Goal: Information Seeking & Learning: Learn about a topic

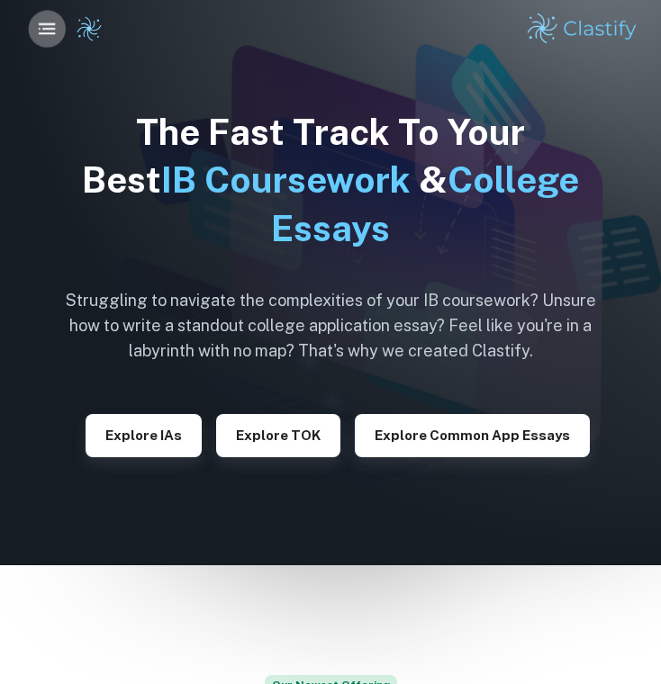
click at [54, 32] on icon "button" at bounding box center [47, 29] width 23 height 23
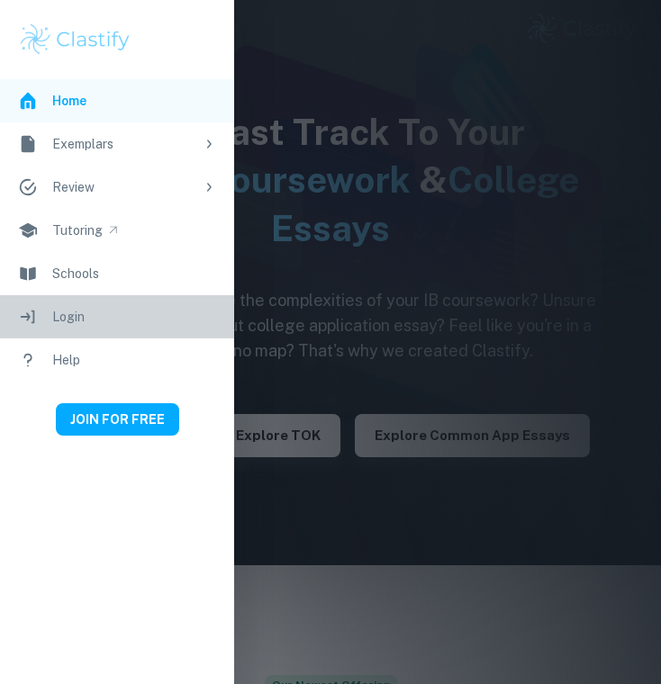
click at [94, 329] on link "Login" at bounding box center [117, 316] width 234 height 43
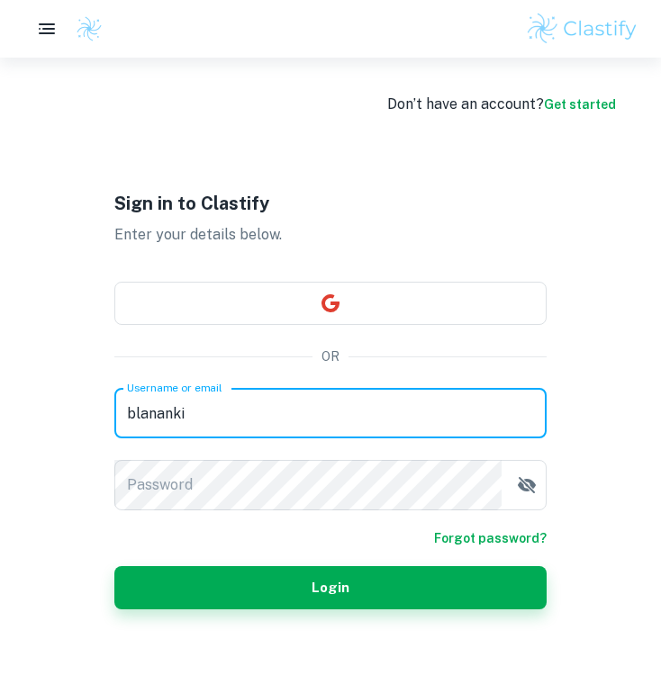
type input "blananki"
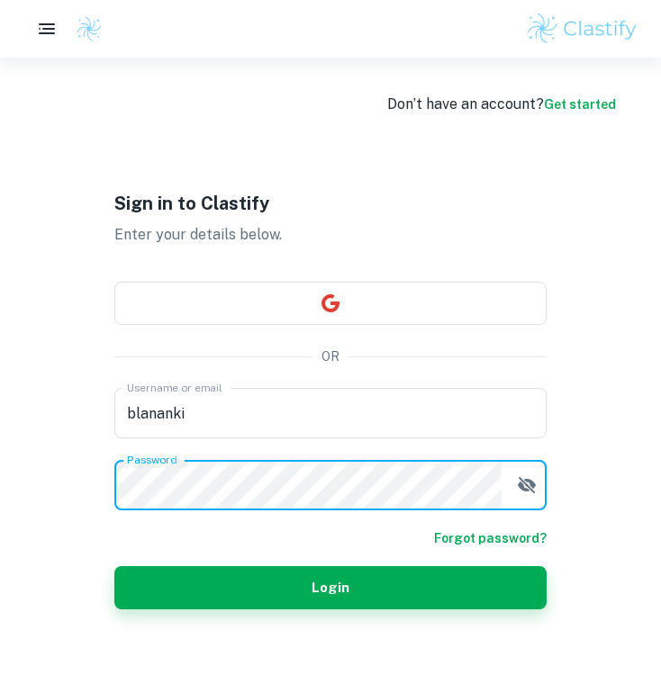
click at [330, 588] on button "Login" at bounding box center [330, 587] width 432 height 43
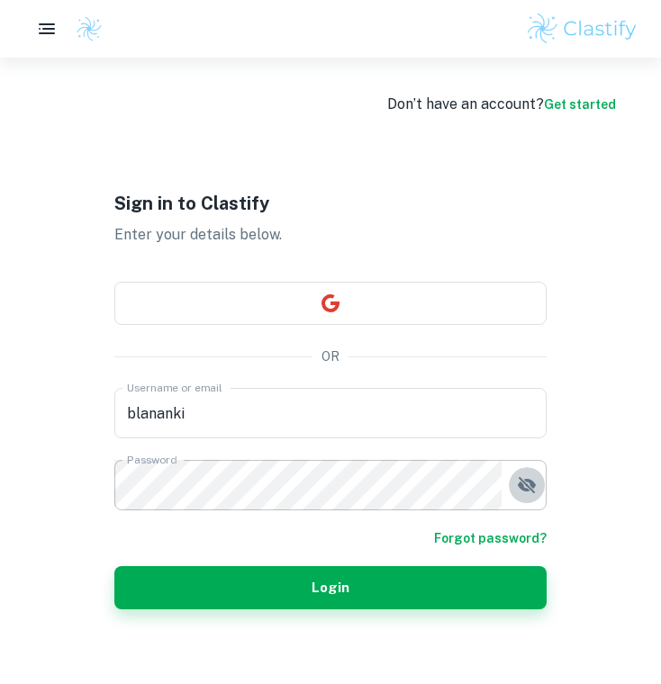
click at [527, 490] on icon "button" at bounding box center [527, 485] width 18 height 16
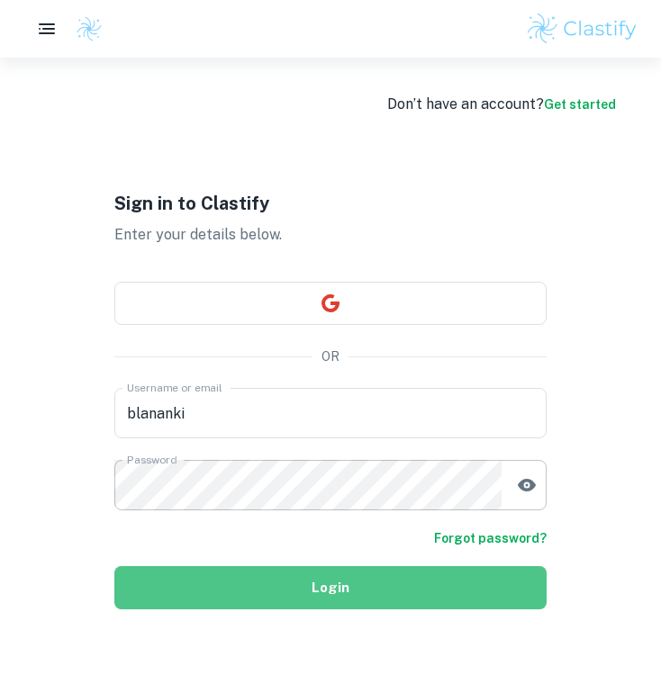
click at [330, 571] on button "Login" at bounding box center [330, 587] width 432 height 43
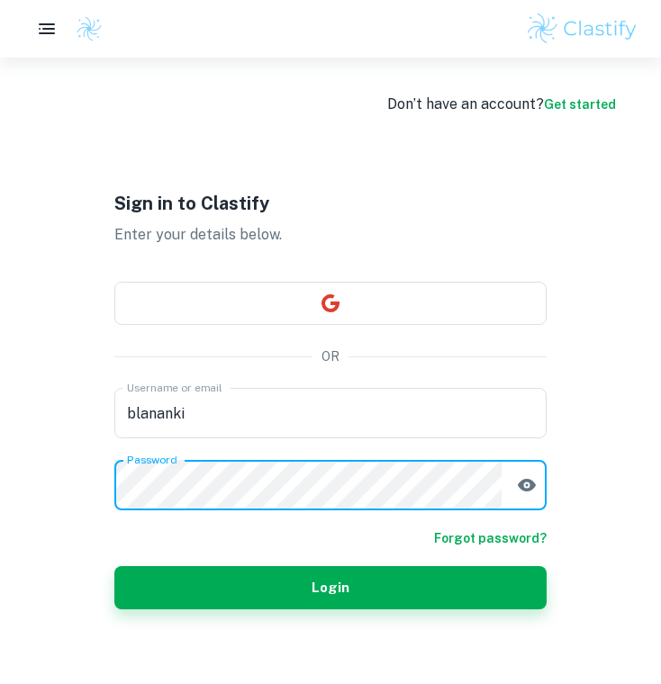
click at [190, 565] on form "Username or email blananki Username or email Password Password Forgot password?…" at bounding box center [330, 498] width 432 height 221
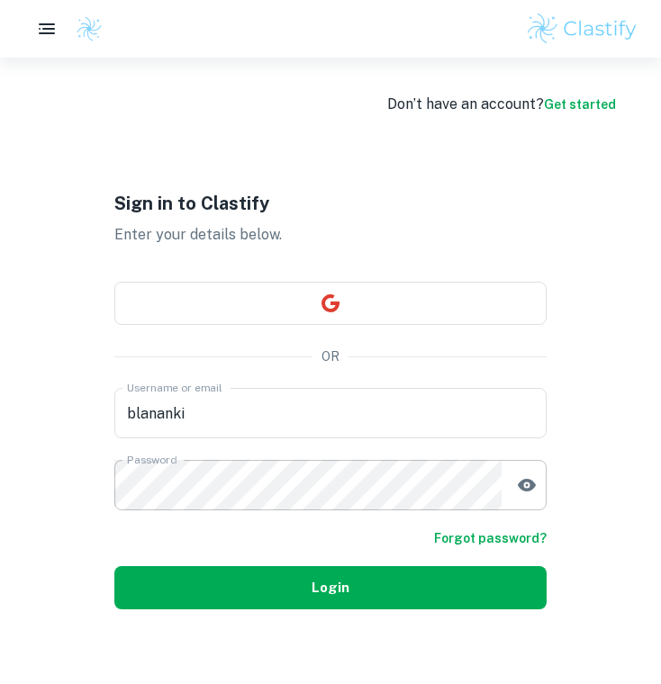
click at [194, 580] on button "Login" at bounding box center [330, 587] width 432 height 43
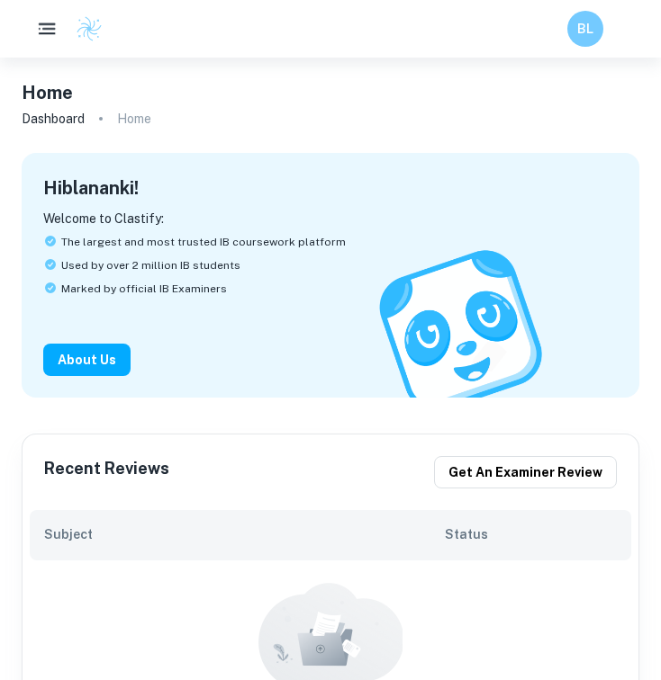
click at [50, 23] on icon "button" at bounding box center [47, 29] width 23 height 23
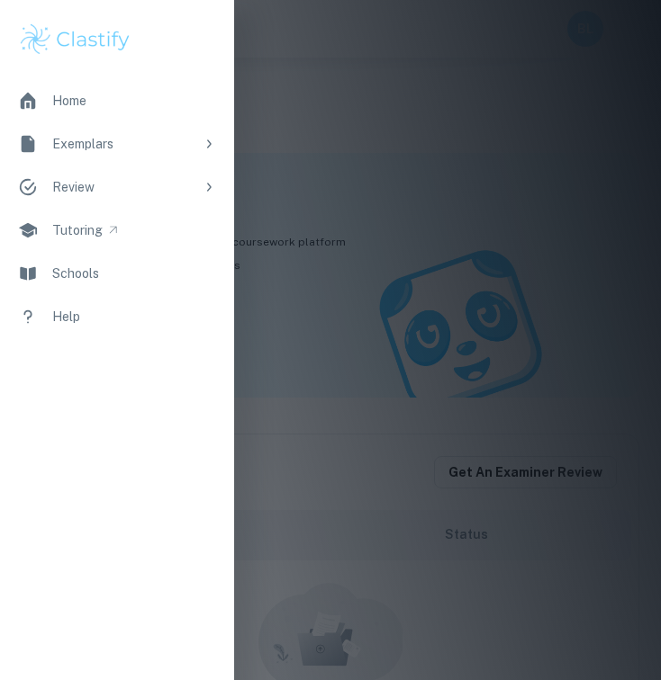
click at [81, 104] on div "Home" at bounding box center [69, 101] width 34 height 20
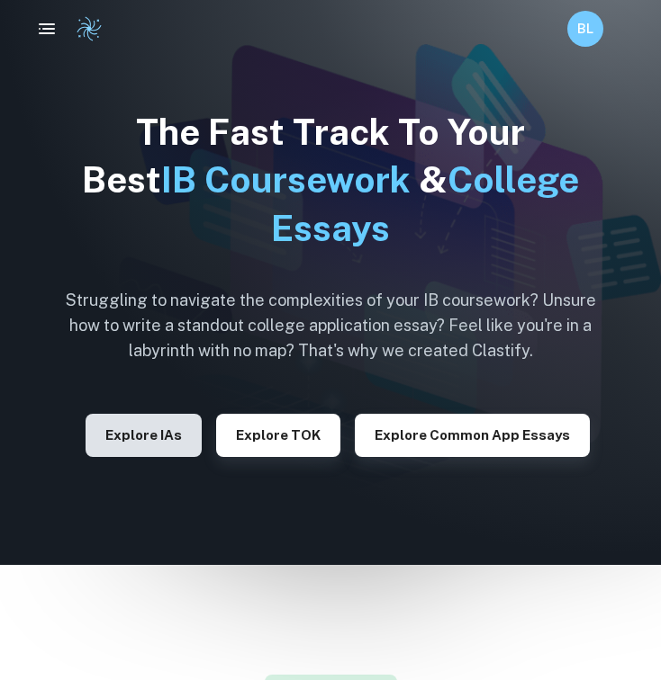
click at [161, 424] on button "Explore IAs" at bounding box center [144, 435] width 116 height 43
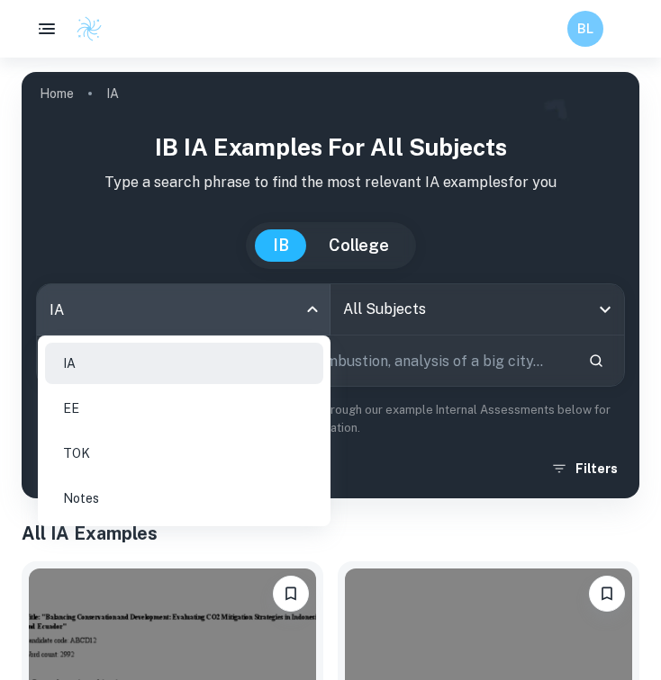
click at [264, 310] on body "We value your privacy We use cookies to enhance your browsing experience, serve…" at bounding box center [330, 398] width 661 height 680
click at [352, 309] on div at bounding box center [330, 340] width 661 height 680
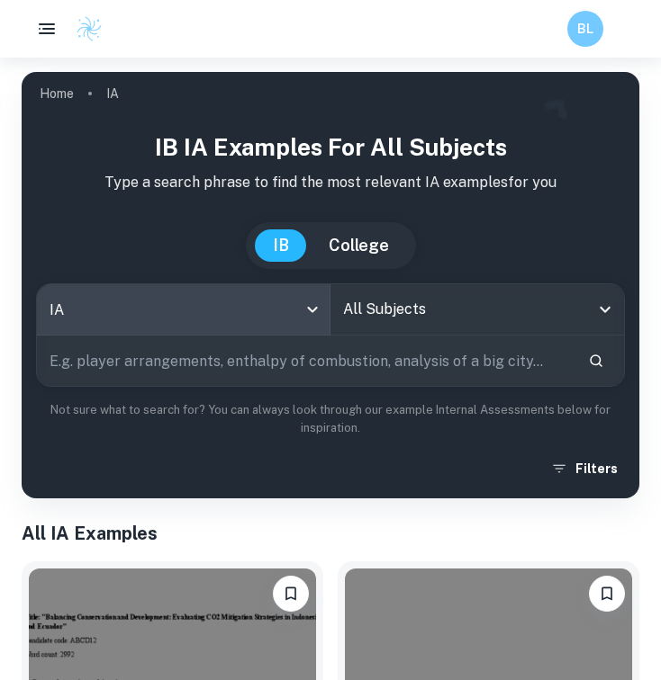
click at [352, 309] on input "All Subjects" at bounding box center [463, 310] width 250 height 34
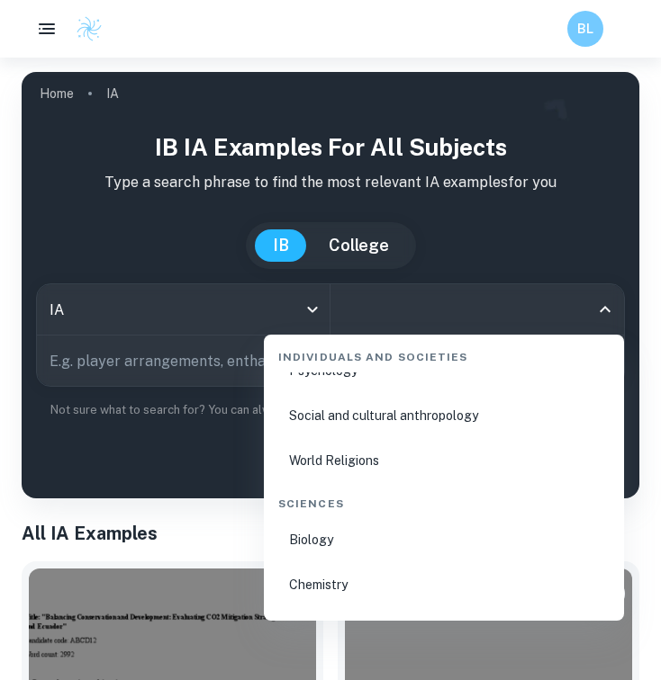
scroll to position [2666, 0]
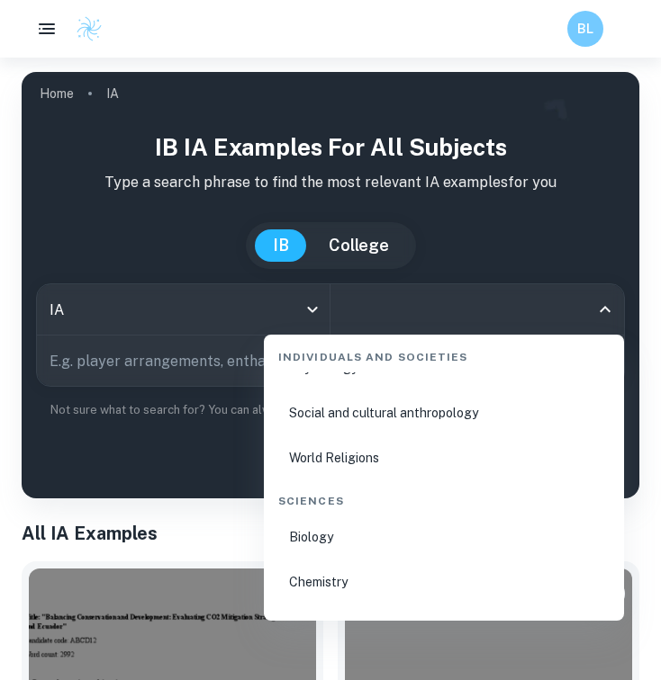
click at [326, 539] on li "Biology" at bounding box center [444, 537] width 346 height 41
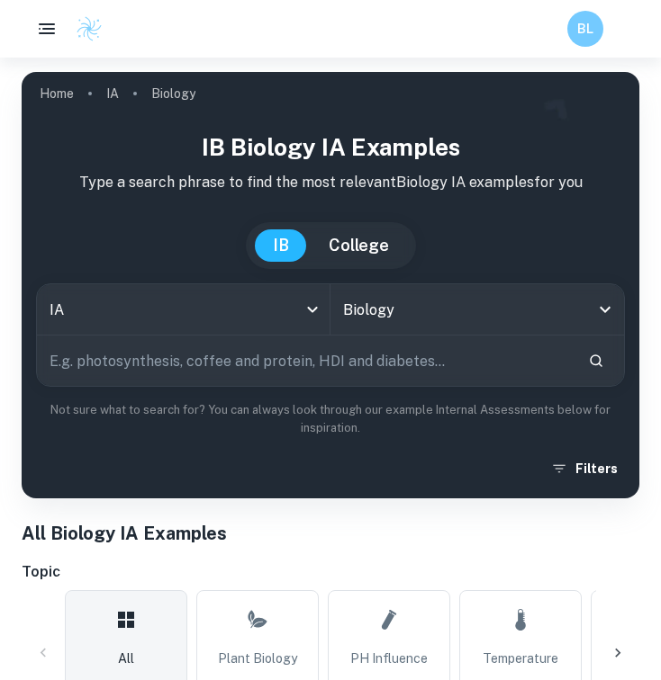
click at [349, 365] on input "text" at bounding box center [305, 361] width 536 height 50
type input "ph"
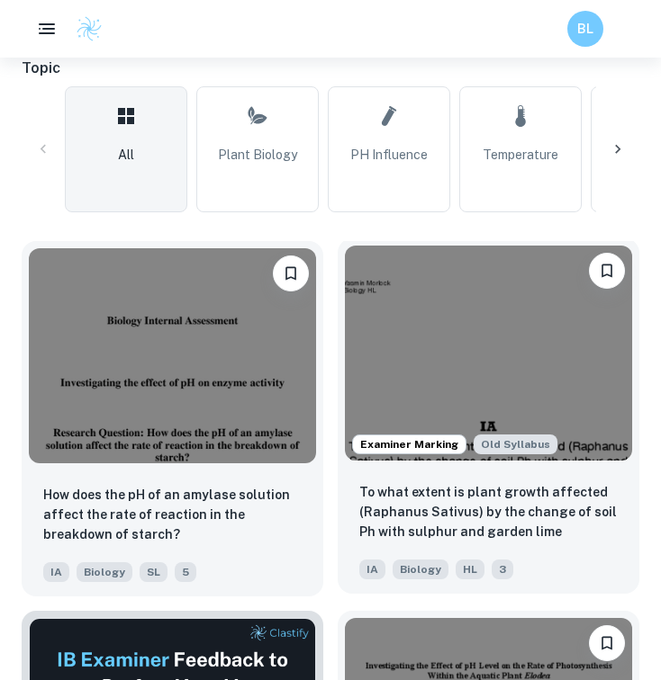
scroll to position [510, 0]
